Goal: Find contact information: Find contact information

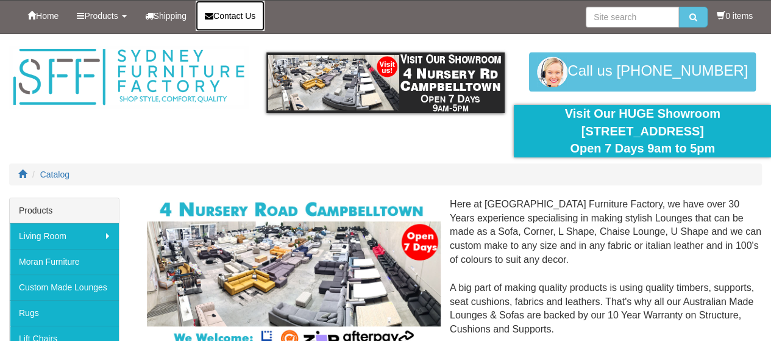
click at [213, 12] on icon at bounding box center [209, 16] width 9 height 9
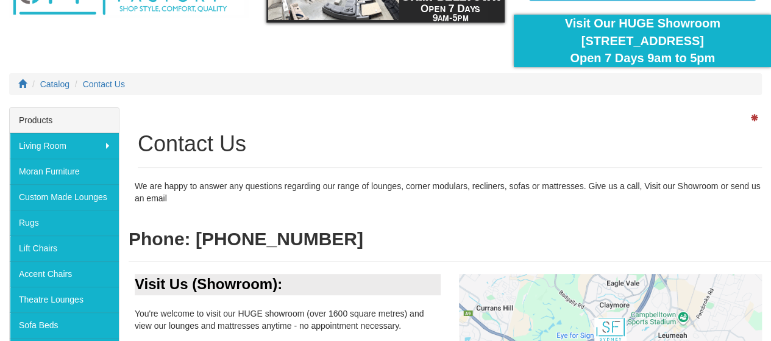
scroll to position [89, 0]
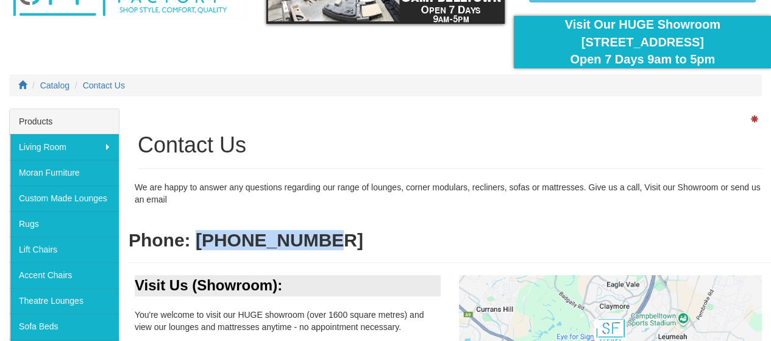
drag, startPoint x: 199, startPoint y: 235, endPoint x: 330, endPoint y: 235, distance: 131.6
click at [330, 235] on h2 "Phone: [PHONE_NUMBER]" at bounding box center [450, 240] width 642 height 20
copy b "02 4620 9296"
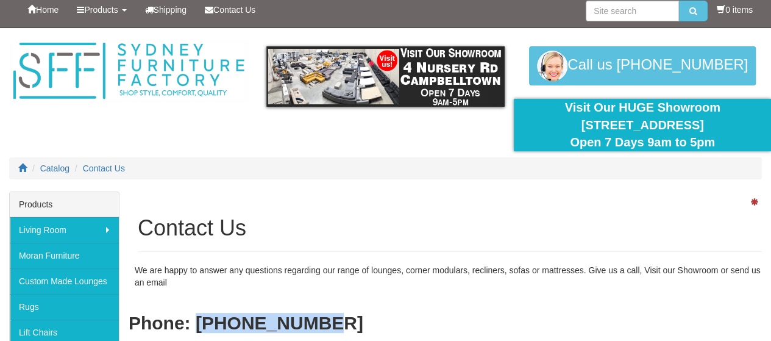
scroll to position [0, 0]
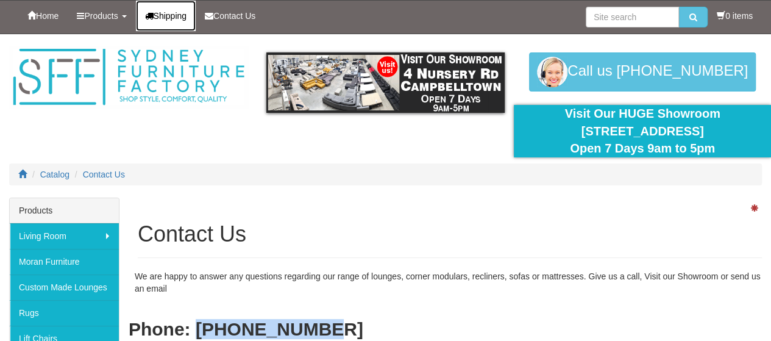
click at [182, 17] on span "Shipping" at bounding box center [171, 16] width 34 height 10
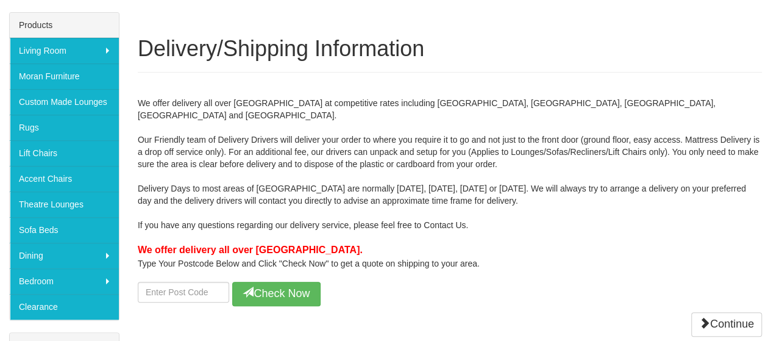
scroll to position [183, 0]
